Goal: Register for event/course

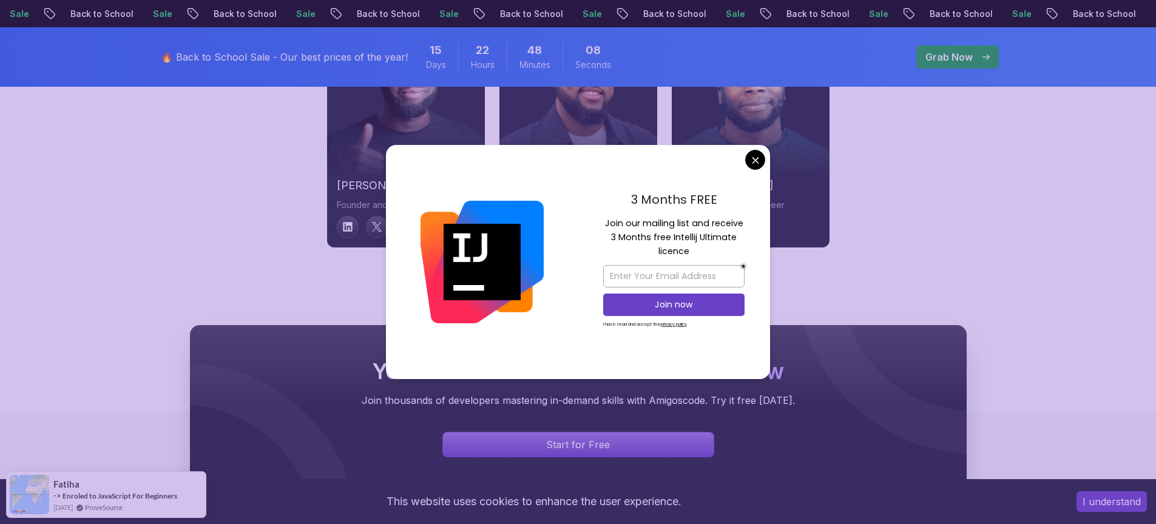
scroll to position [4515, 0]
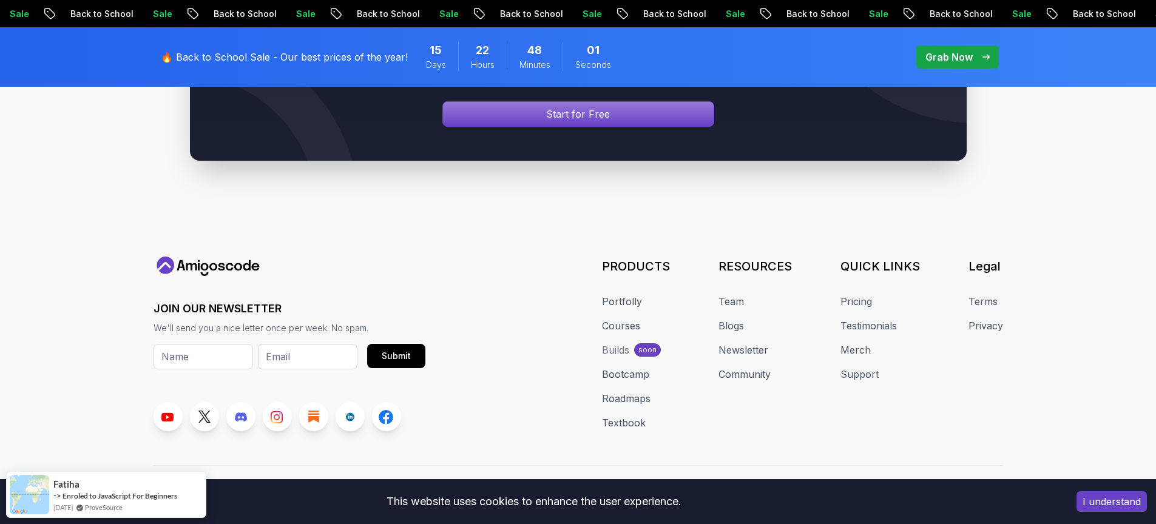
scroll to position [4648, 0]
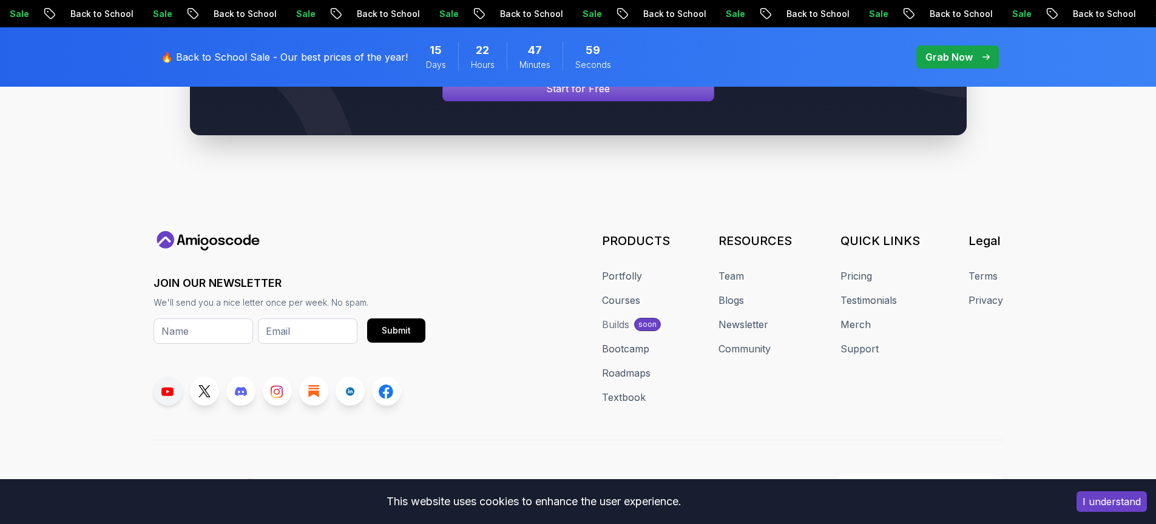
click at [171, 384] on link at bounding box center [168, 391] width 29 height 29
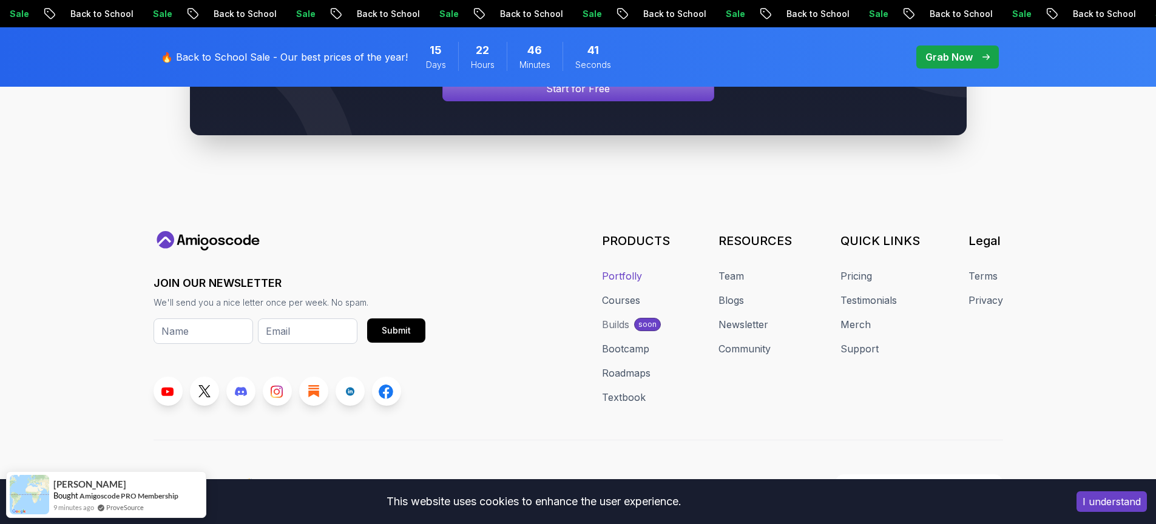
click at [621, 269] on link "Portfolly" at bounding box center [622, 276] width 40 height 15
click at [621, 317] on div "Builds" at bounding box center [615, 324] width 27 height 15
click at [631, 293] on link "Courses" at bounding box center [621, 300] width 38 height 15
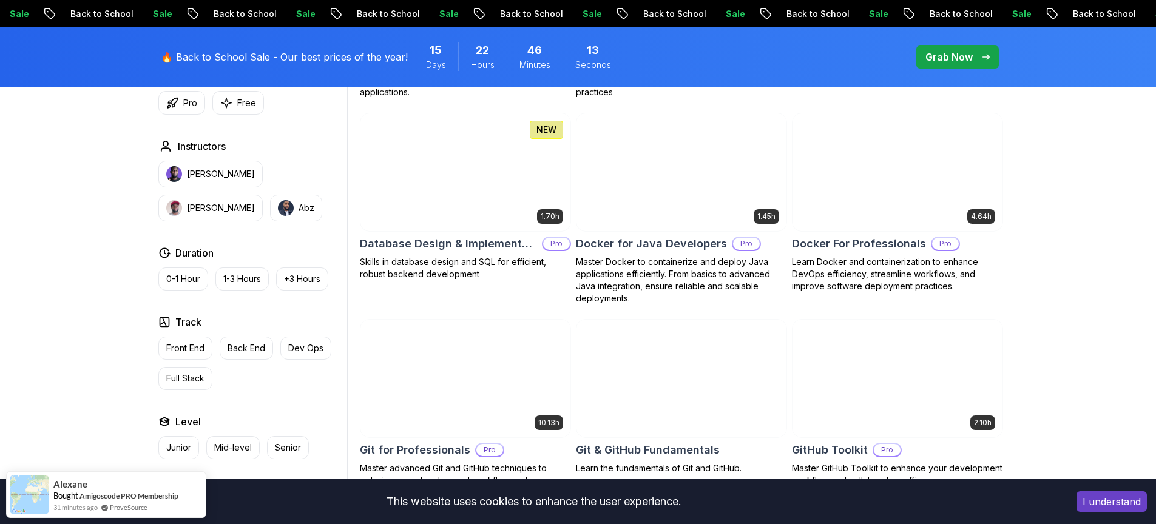
scroll to position [1384, 0]
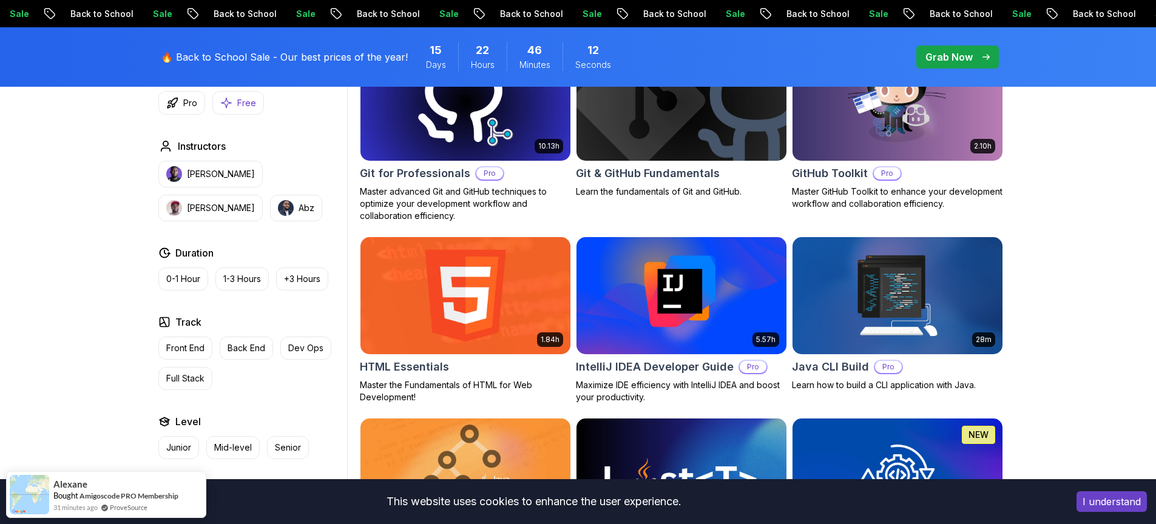
click at [242, 95] on button "Free" at bounding box center [238, 103] width 52 height 24
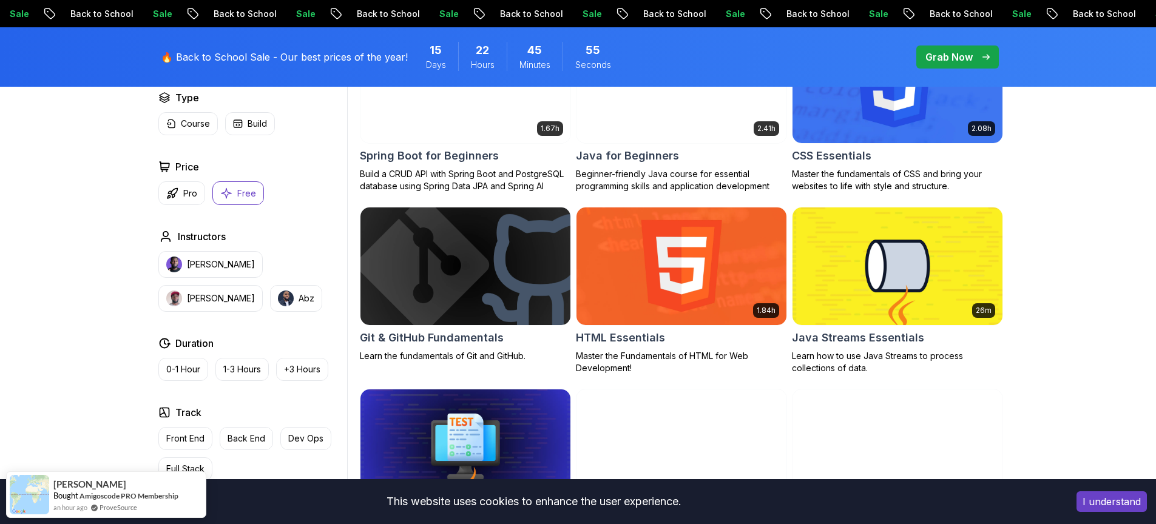
scroll to position [364, 0]
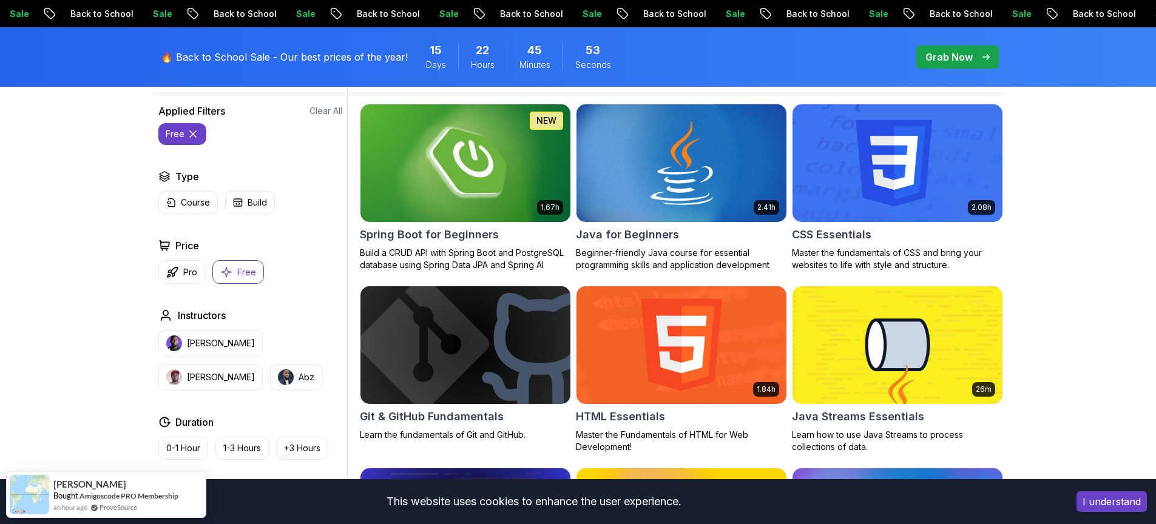
click at [482, 164] on img at bounding box center [465, 162] width 220 height 123
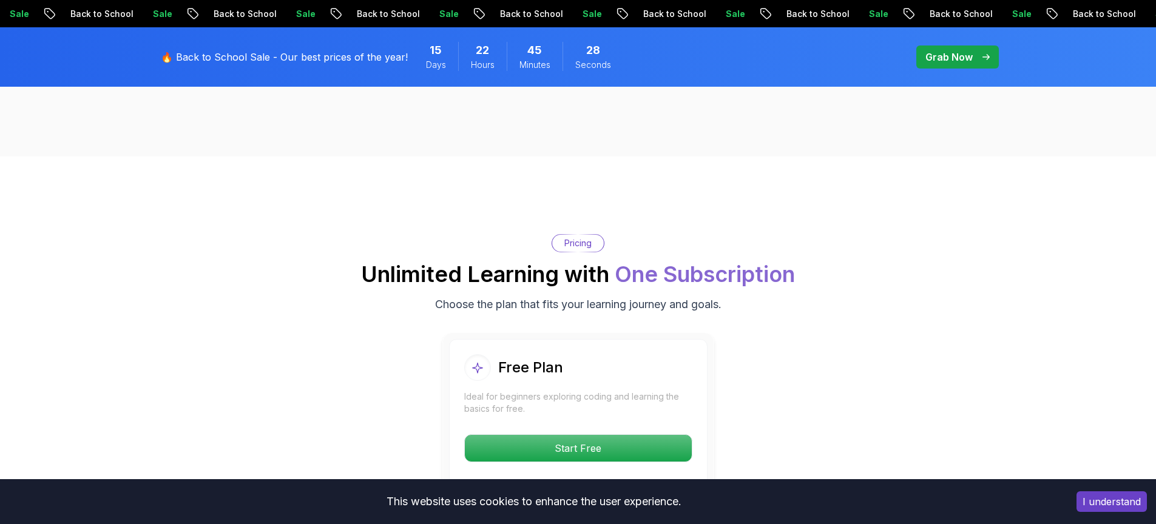
scroll to position [2621, 0]
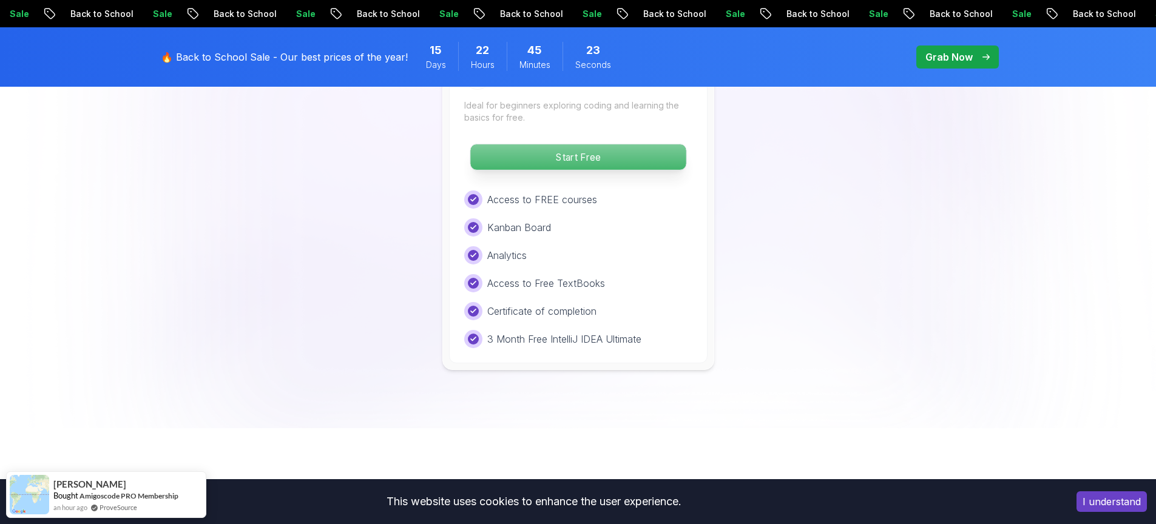
click at [578, 144] on p "Start Free" at bounding box center [577, 156] width 215 height 25
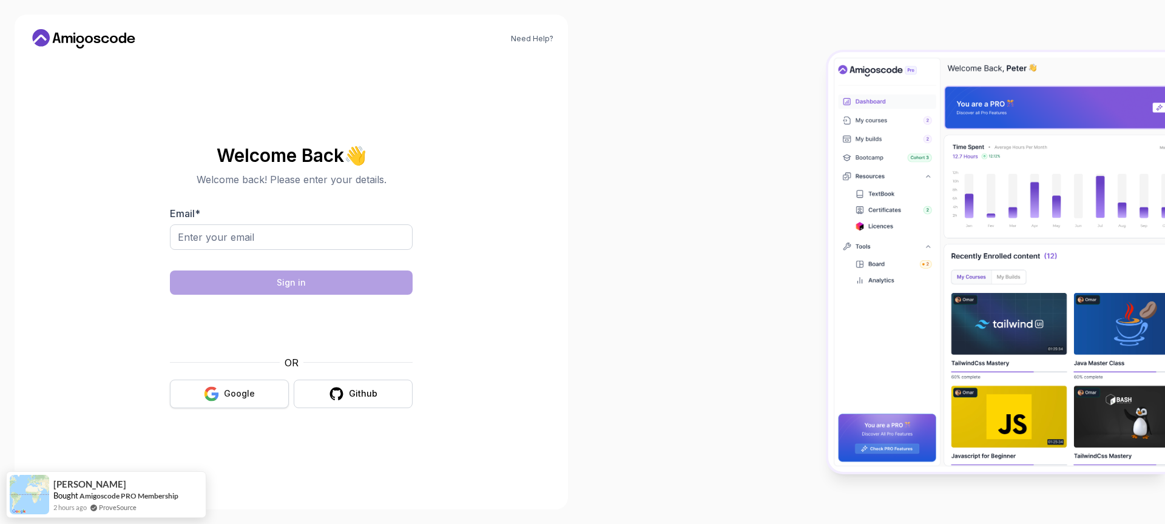
click at [230, 388] on div "Google" at bounding box center [239, 394] width 31 height 12
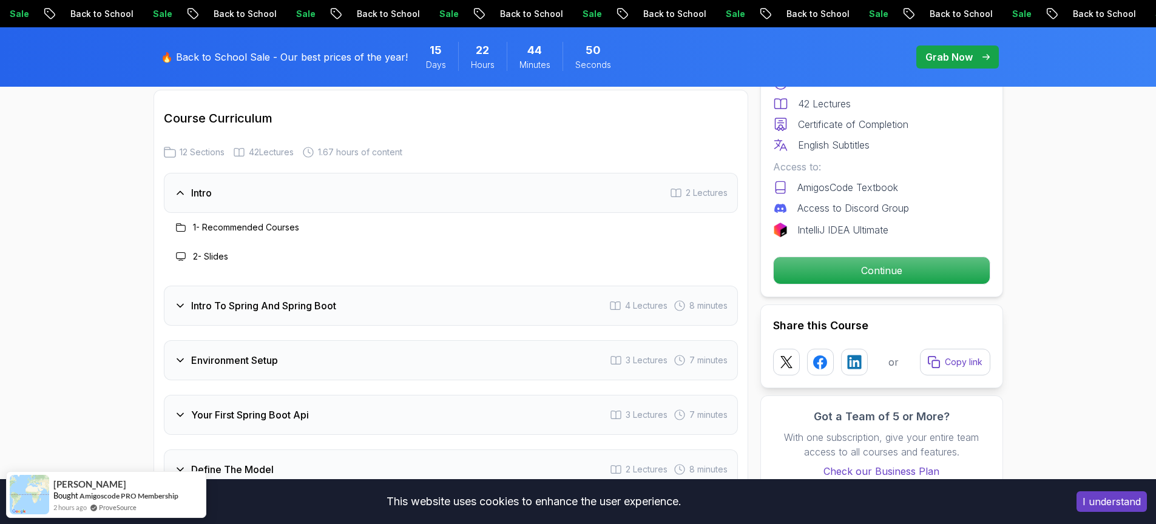
scroll to position [1602, 0]
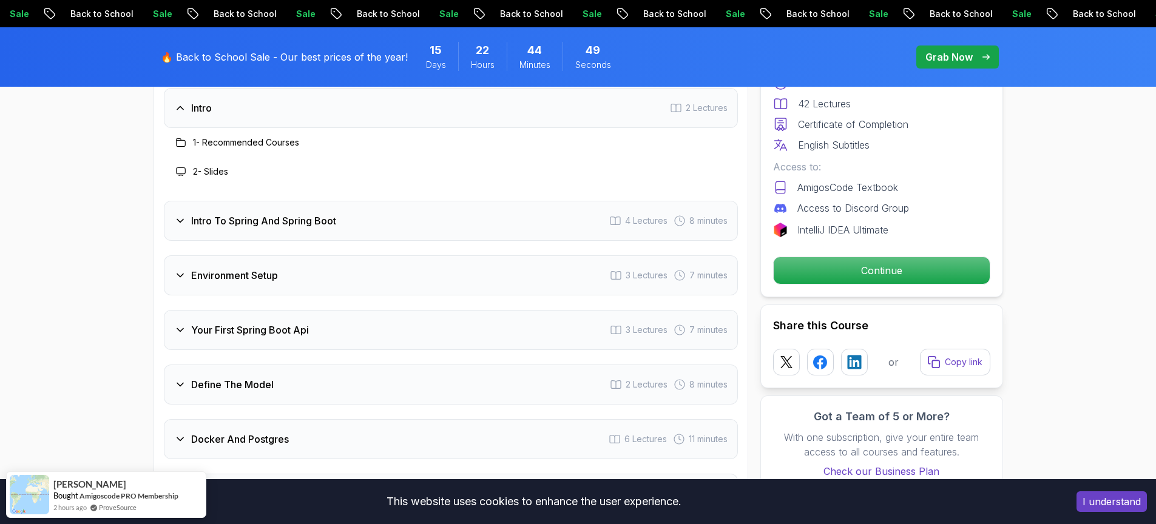
click at [381, 215] on div "Intro To Spring And Spring Boot 4 Lectures 8 minutes" at bounding box center [451, 221] width 574 height 40
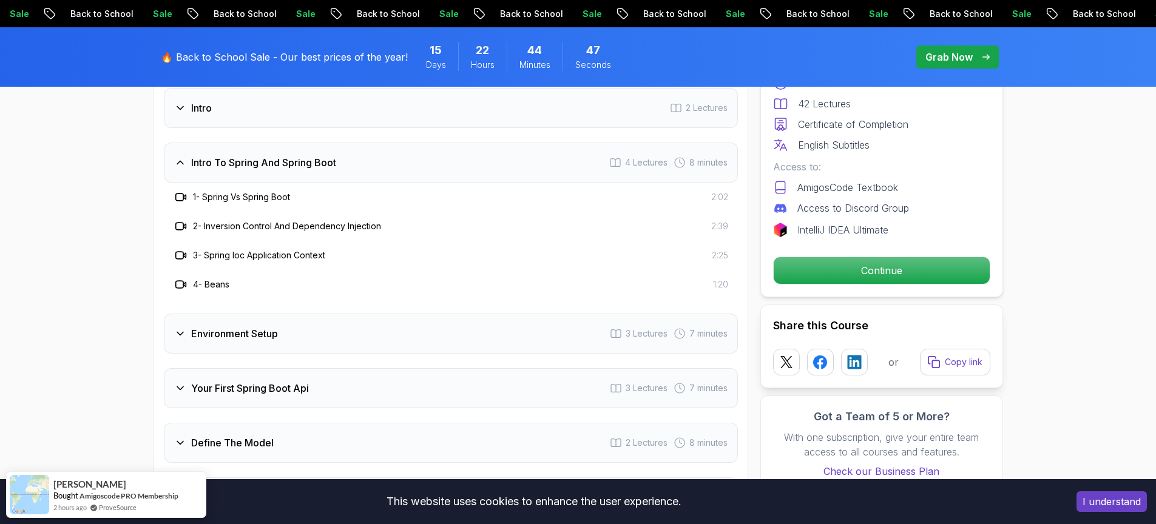
click at [380, 156] on div "Intro To Spring And Spring Boot 4 Lectures 8 minutes" at bounding box center [451, 163] width 574 height 40
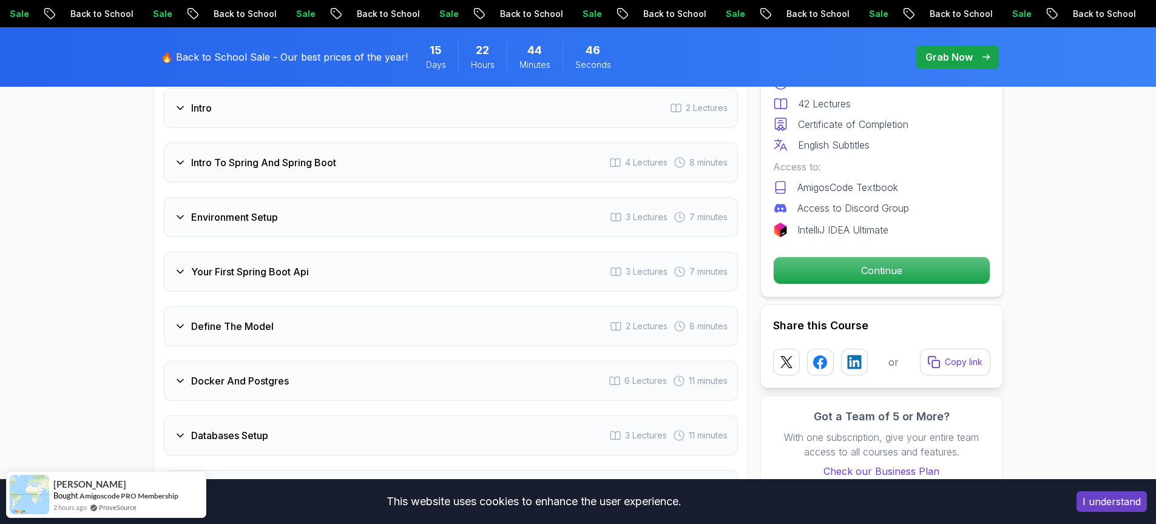
click at [319, 221] on div "Intro 2 Lectures Intro To Spring And Spring Boot 4 Lectures 8 minutes Environme…" at bounding box center [451, 408] width 574 height 641
click at [319, 217] on div "Environment Setup 3 Lectures 7 minutes" at bounding box center [451, 217] width 574 height 40
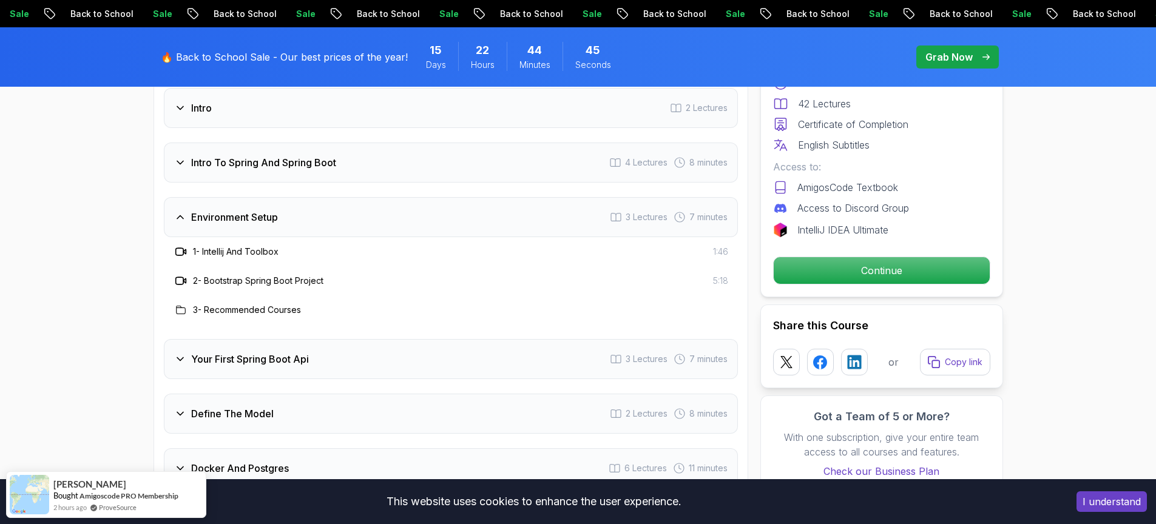
click at [319, 216] on div "Environment Setup 3 Lectures 7 minutes" at bounding box center [451, 217] width 574 height 40
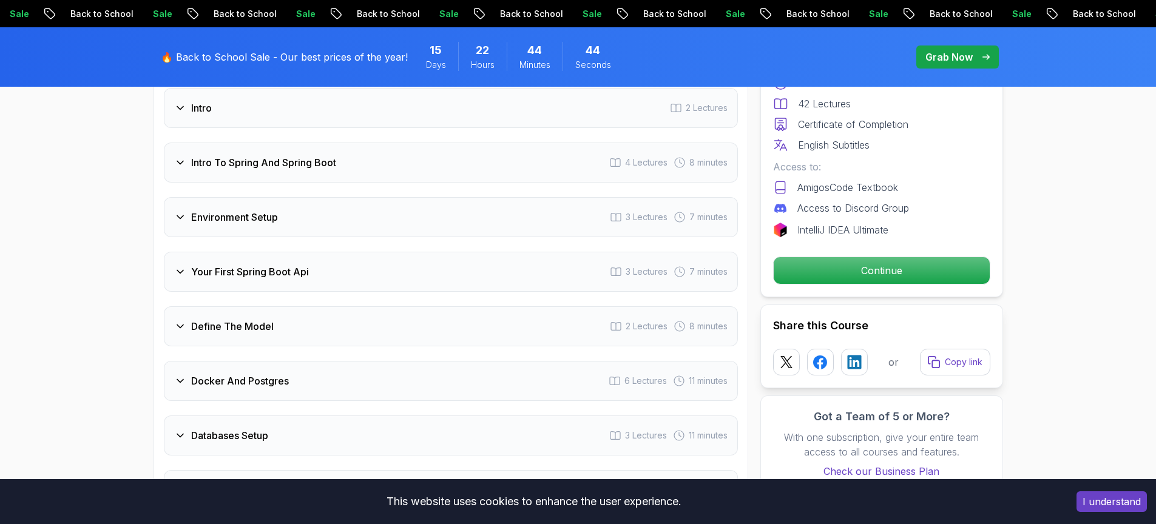
click at [291, 265] on h3 "Your First Spring Boot Api" at bounding box center [250, 272] width 118 height 15
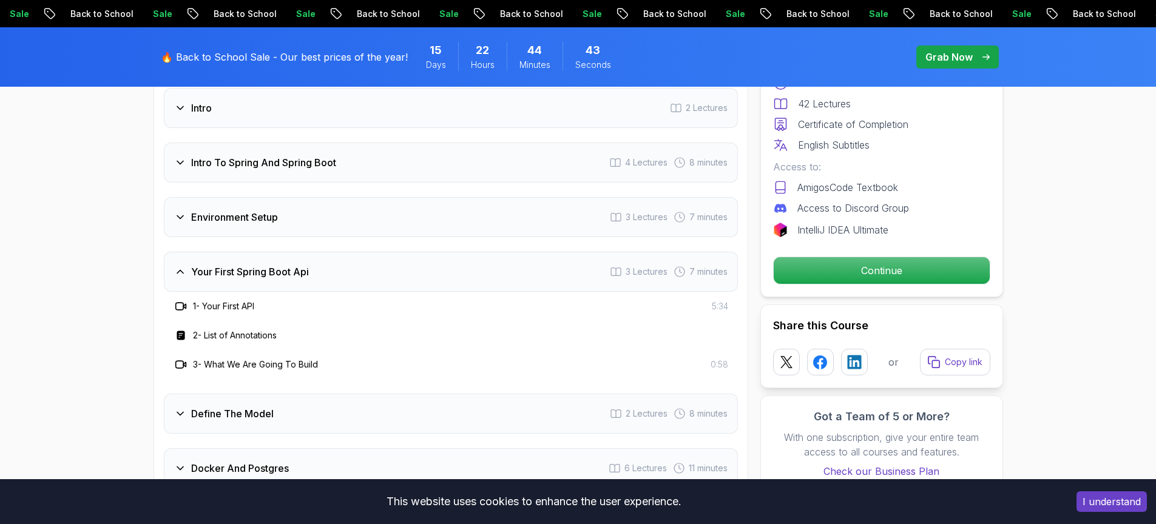
click at [290, 265] on h3 "Your First Spring Boot Api" at bounding box center [250, 272] width 118 height 15
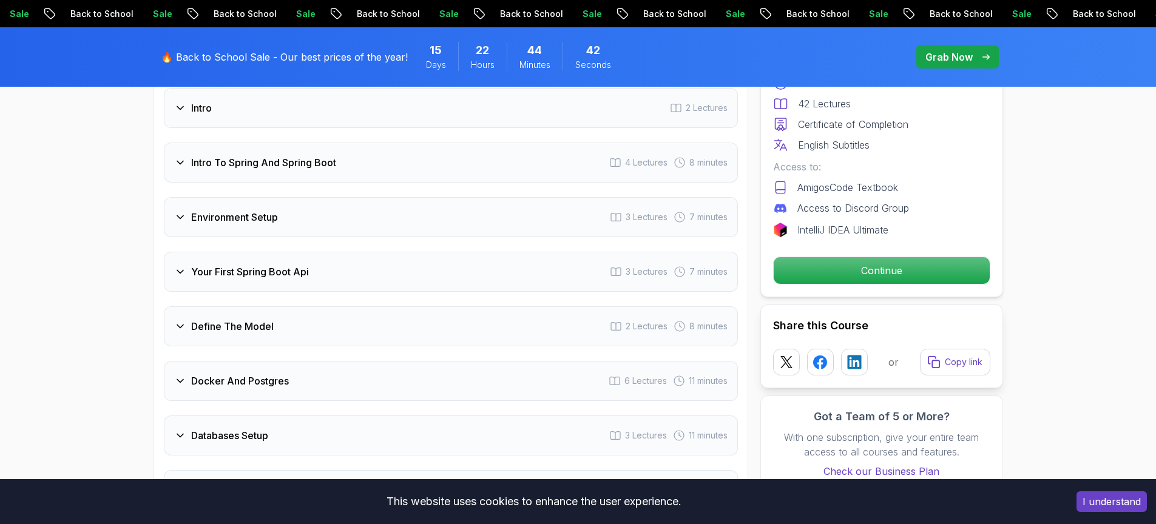
click at [290, 265] on h3 "Your First Spring Boot Api" at bounding box center [250, 272] width 118 height 15
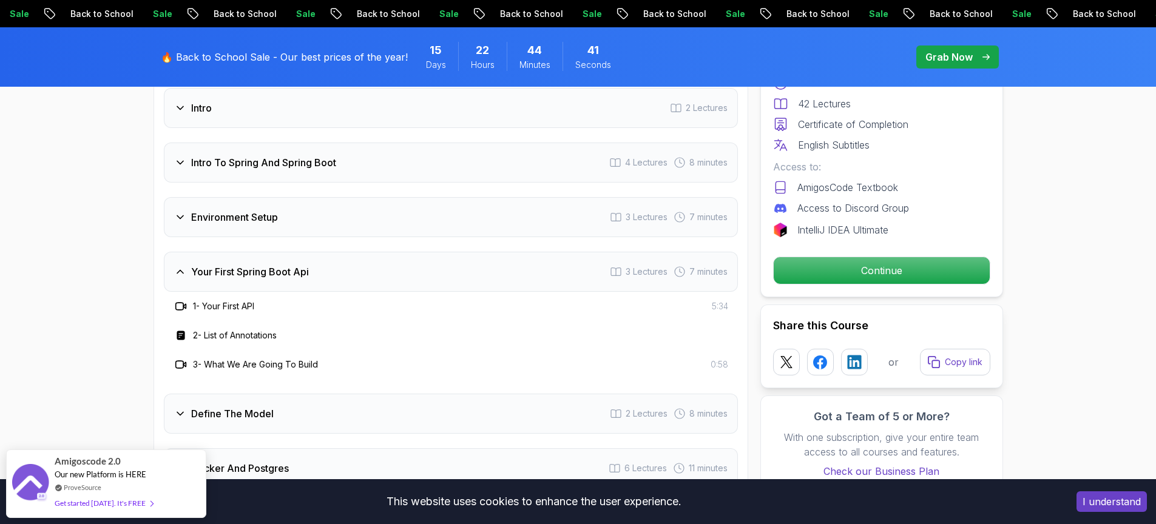
click at [291, 265] on h3 "Your First Spring Boot Api" at bounding box center [250, 272] width 118 height 15
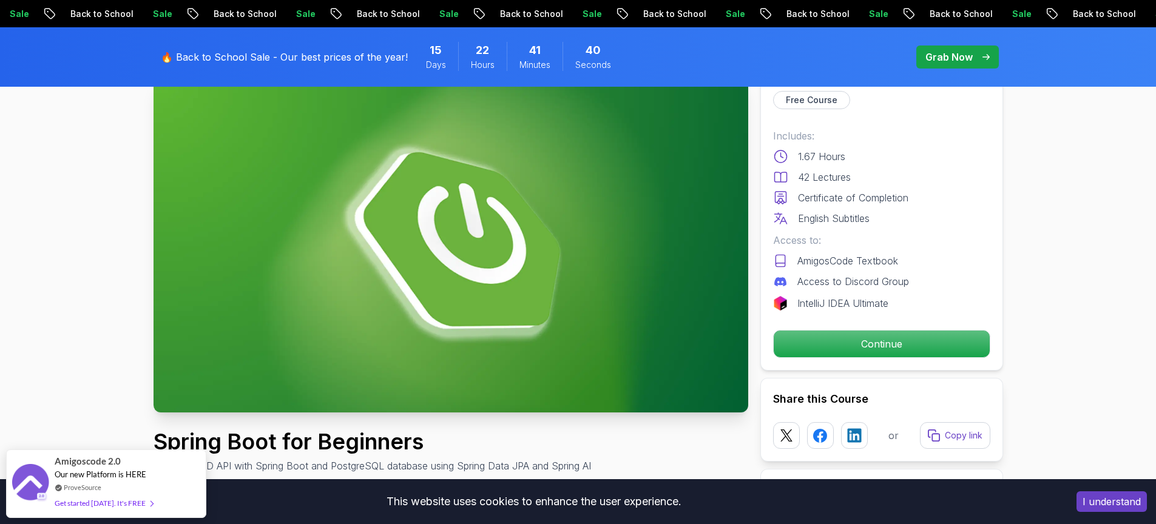
scroll to position [0, 0]
